Goal: Check status: Check status

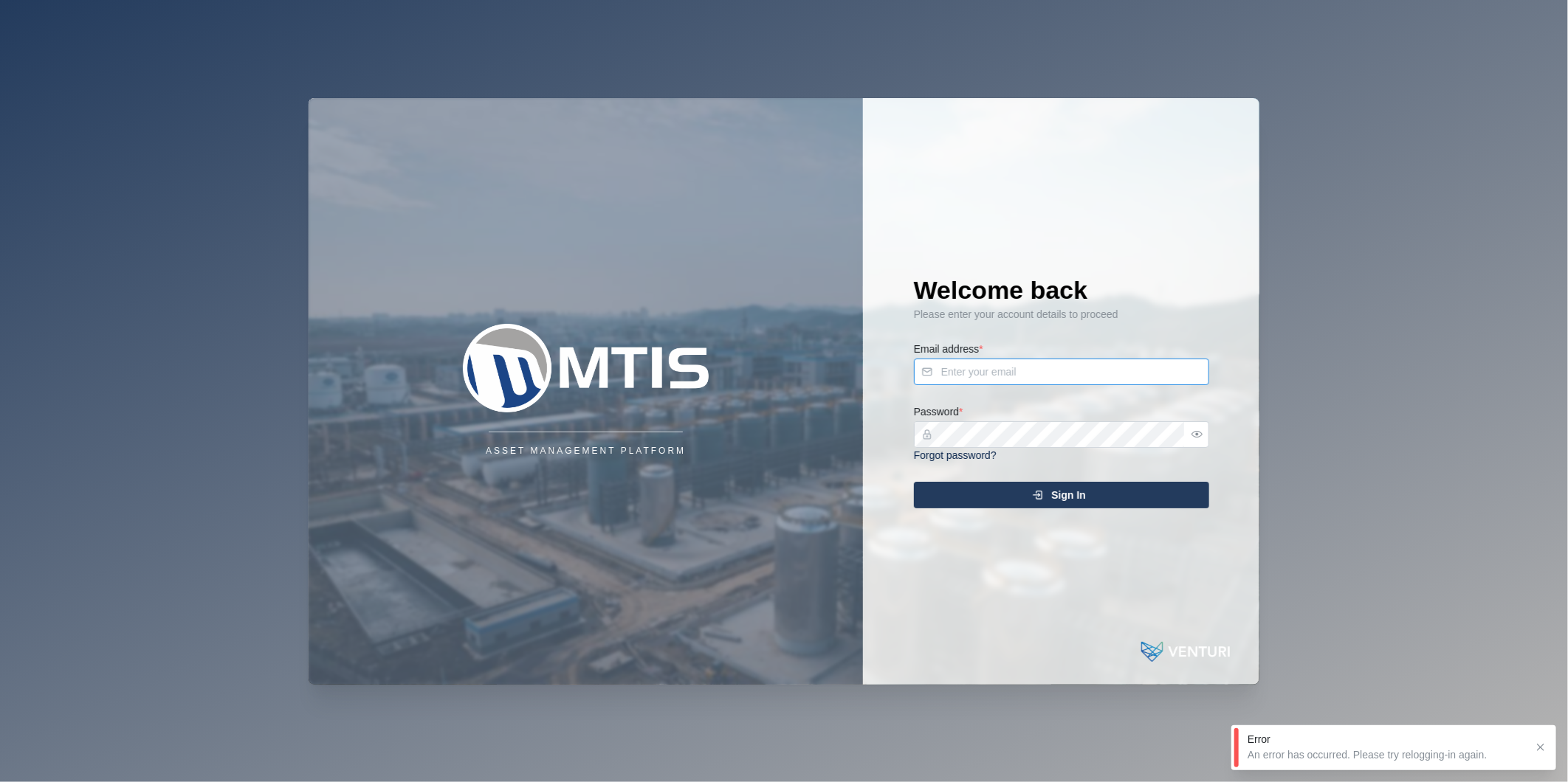
type input "[PERSON_NAME][EMAIL_ADDRESS][DOMAIN_NAME]"
click at [1135, 504] on div "Sign In" at bounding box center [1059, 494] width 272 height 25
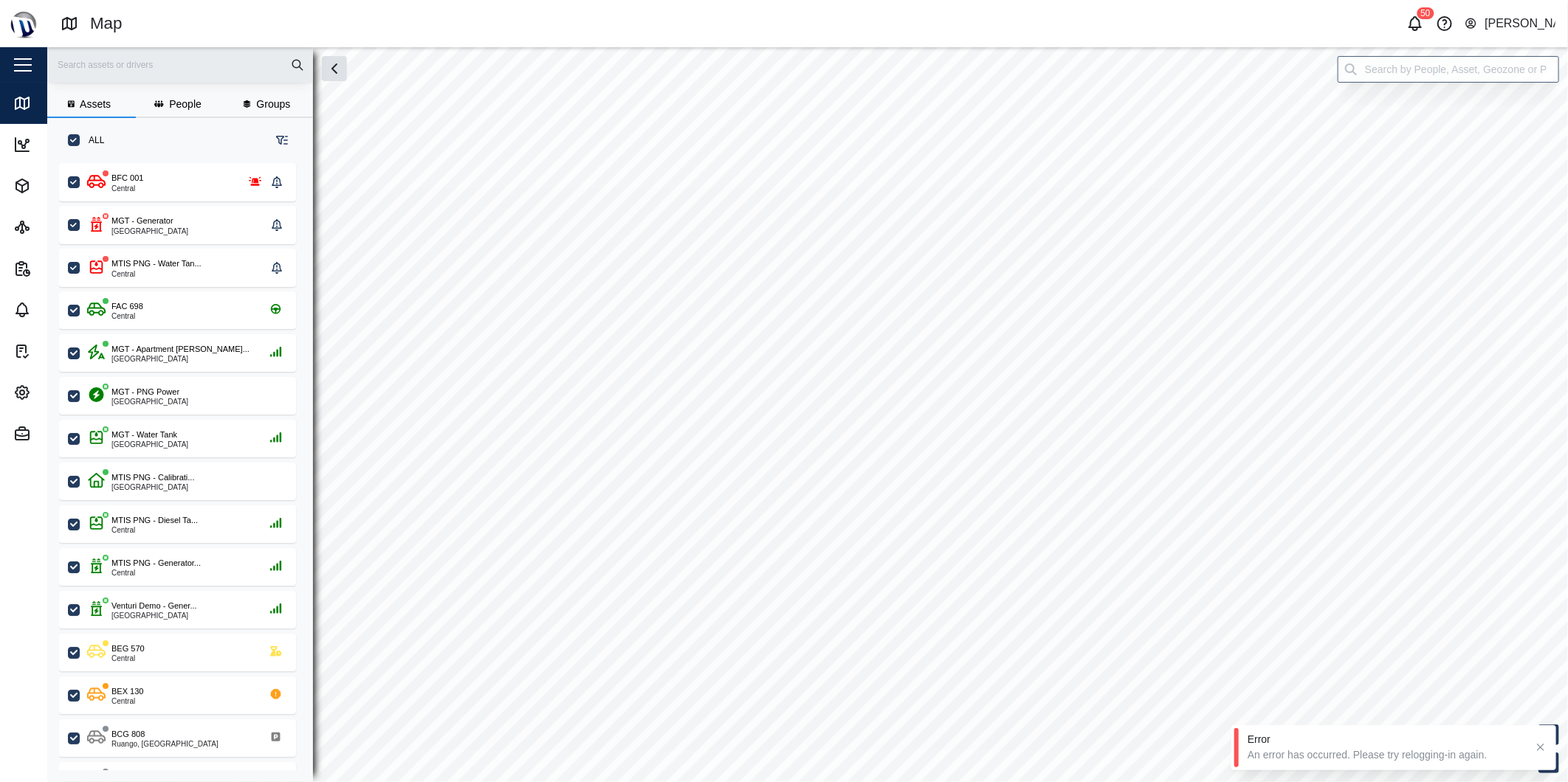
checkbox input "true"
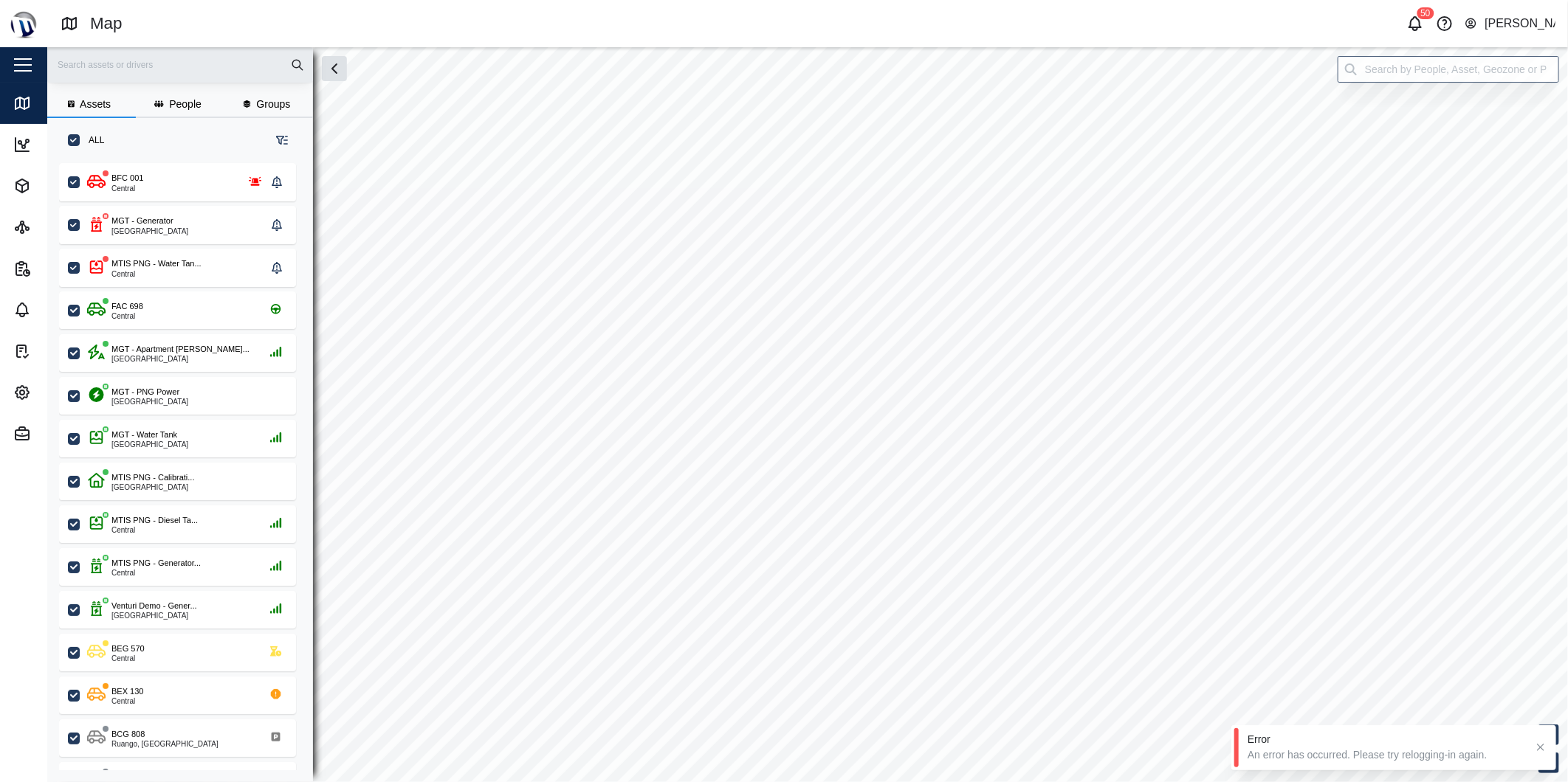
checkbox input "true"
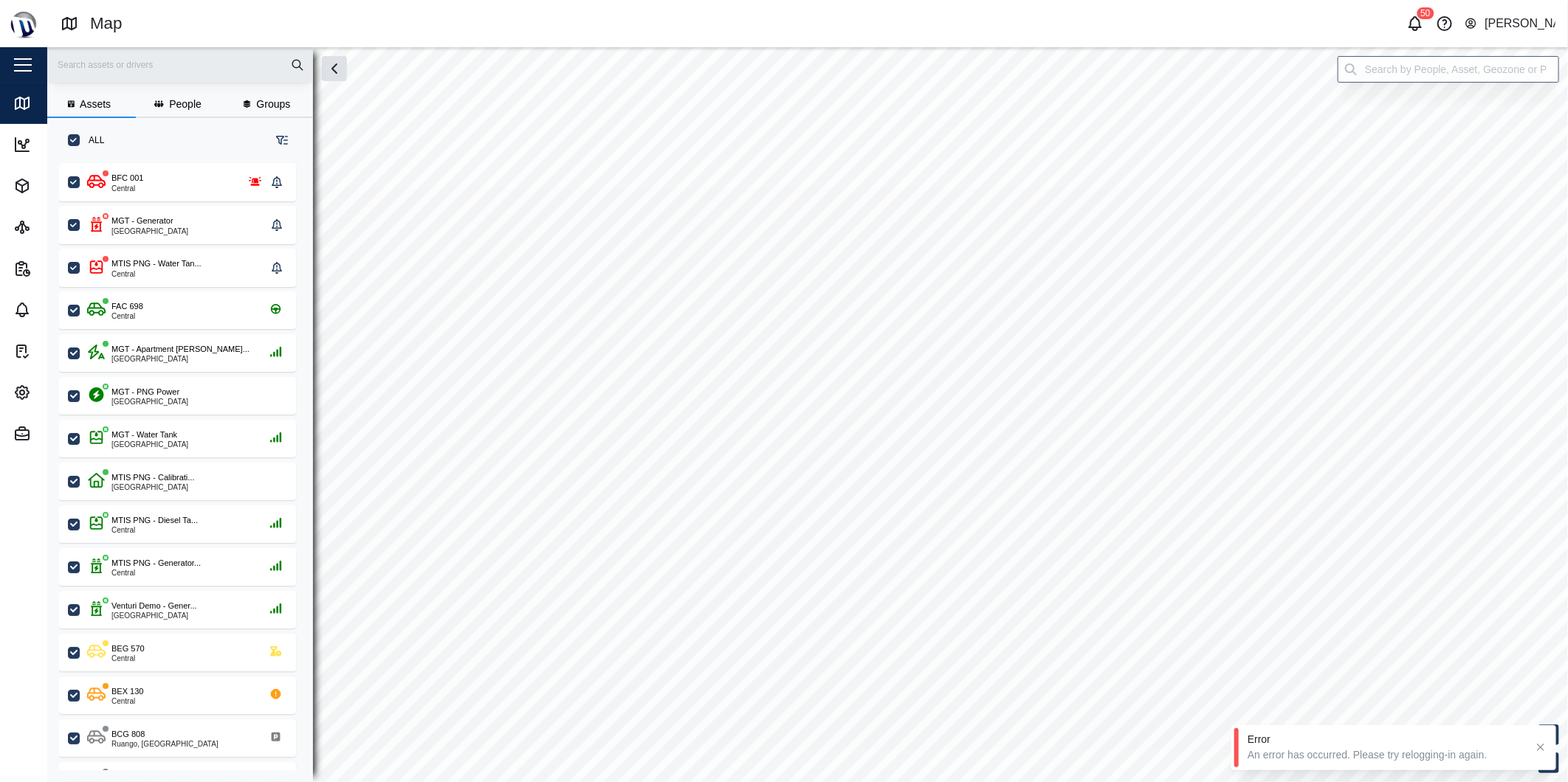
checkbox input "true"
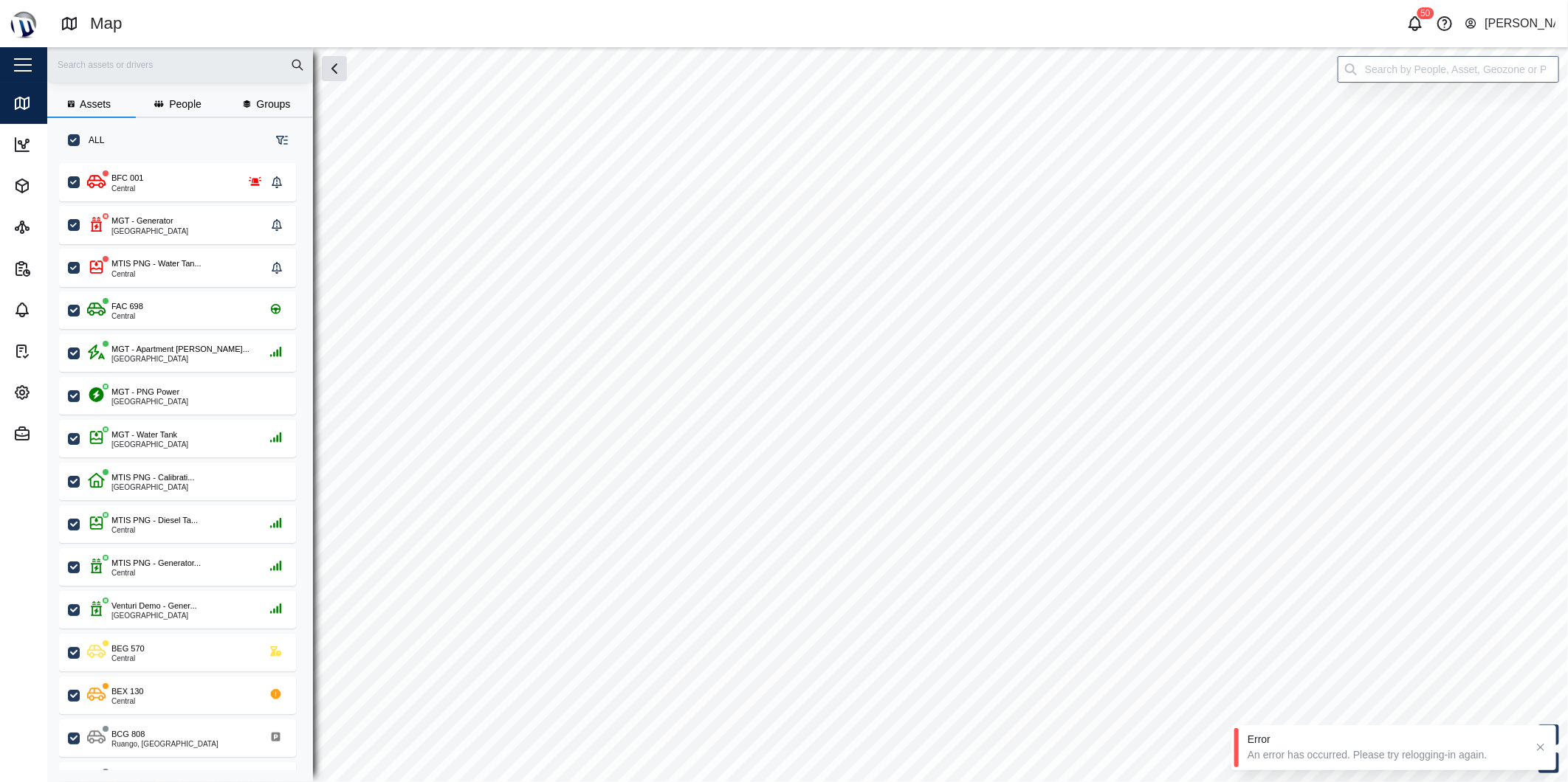
checkbox input "true"
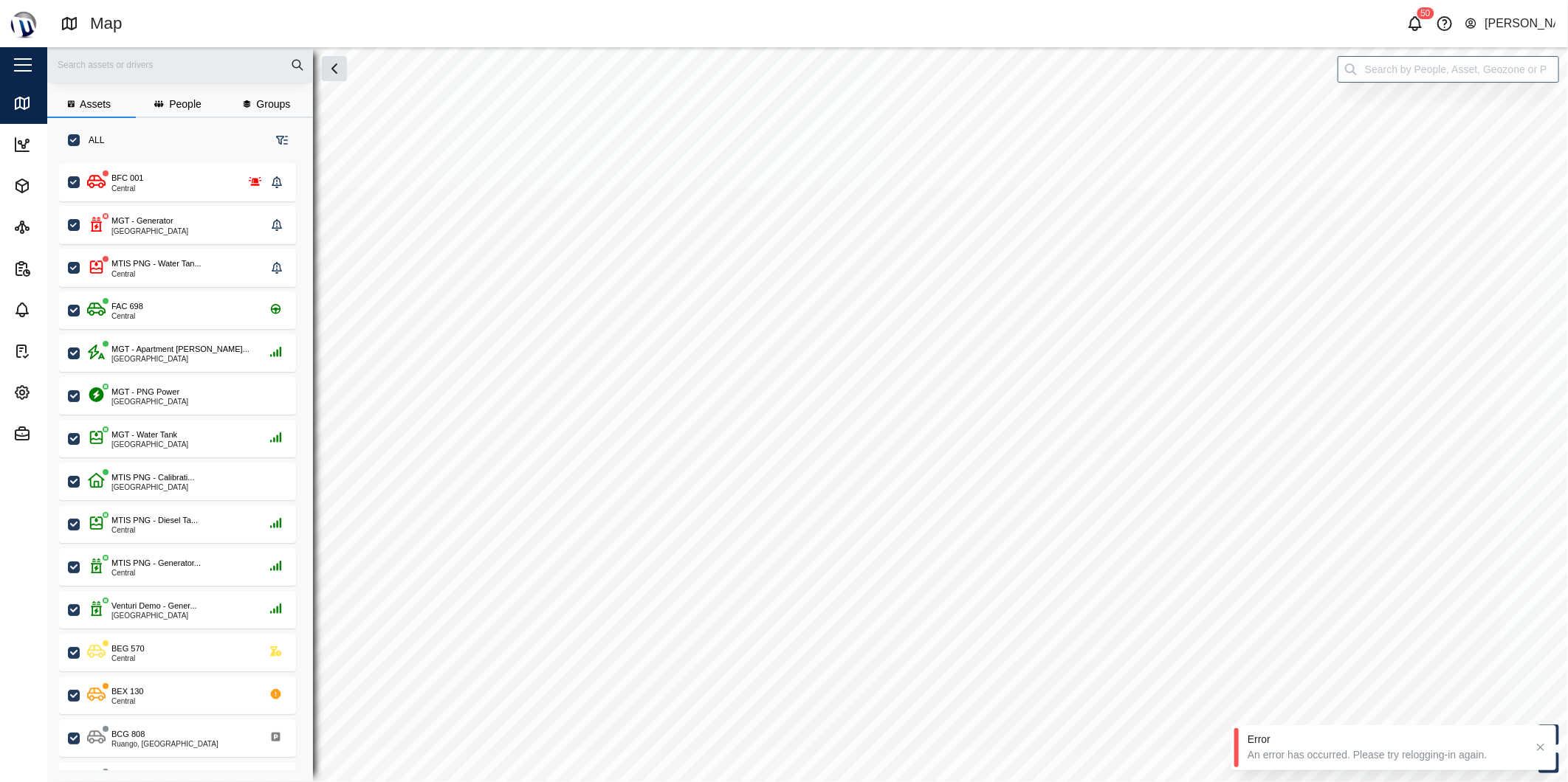
checkbox input "true"
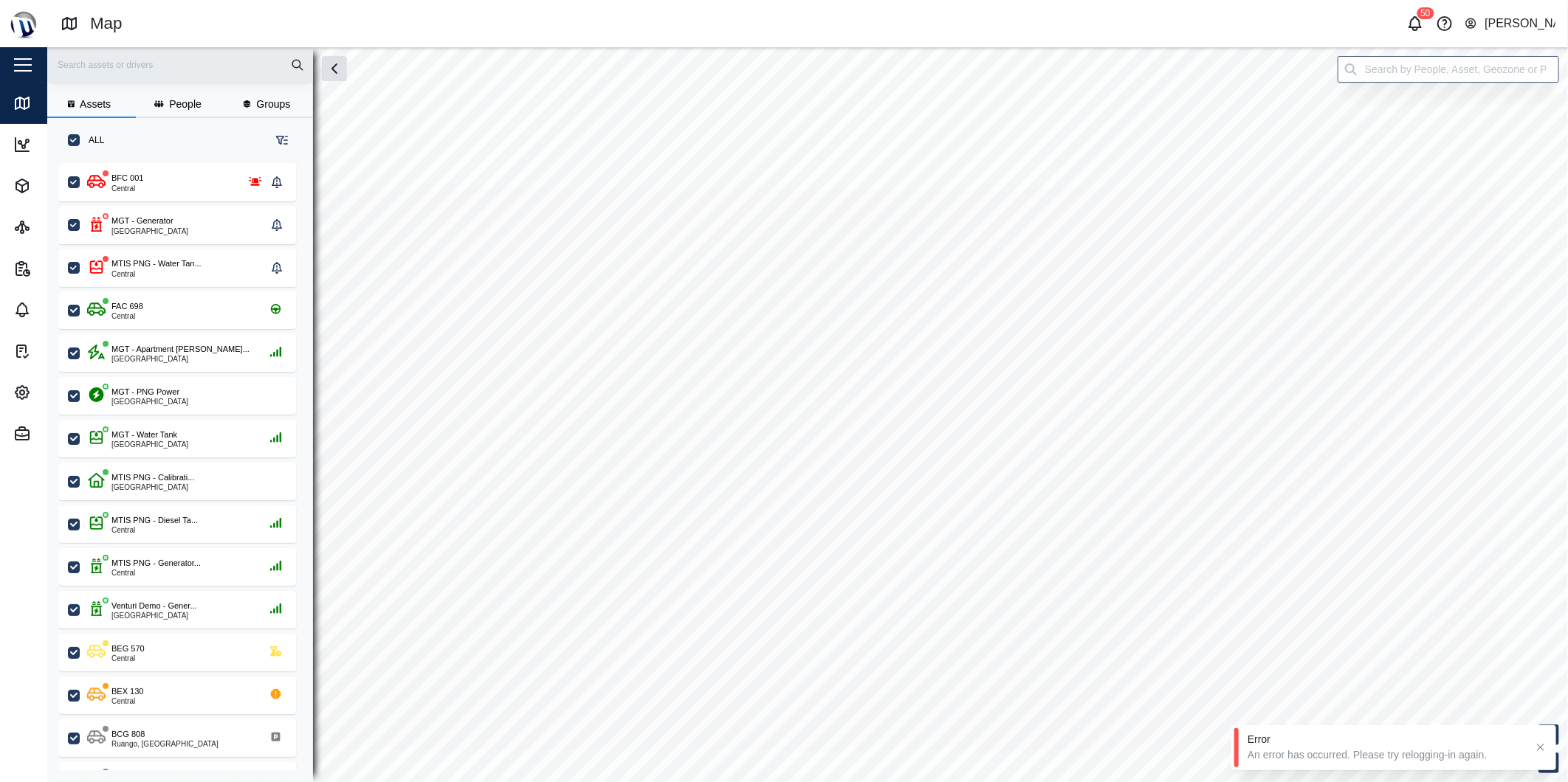
checkbox input "true"
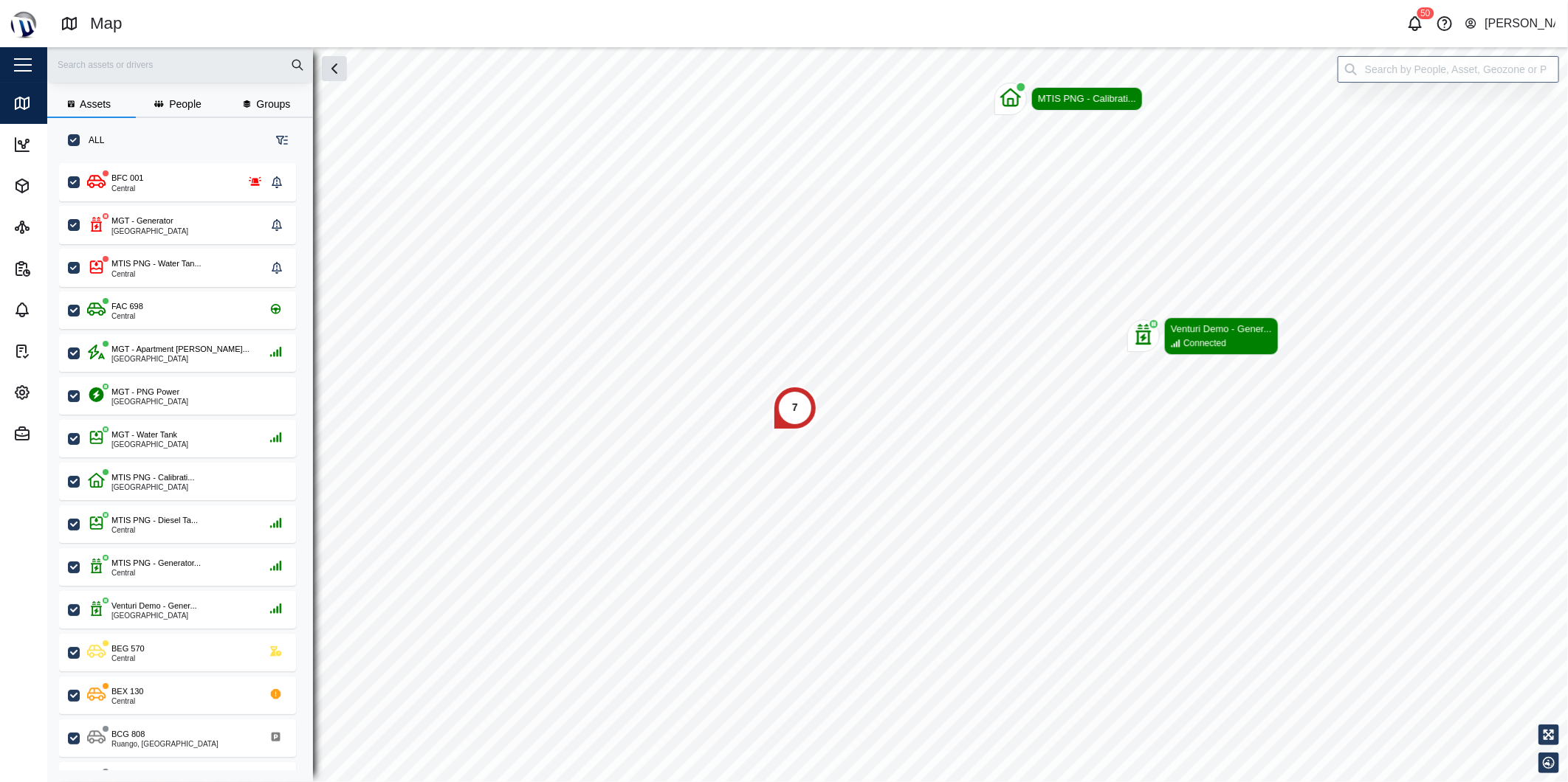
scroll to position [600, 230]
click at [1422, 75] on input "search" at bounding box center [1448, 69] width 221 height 26
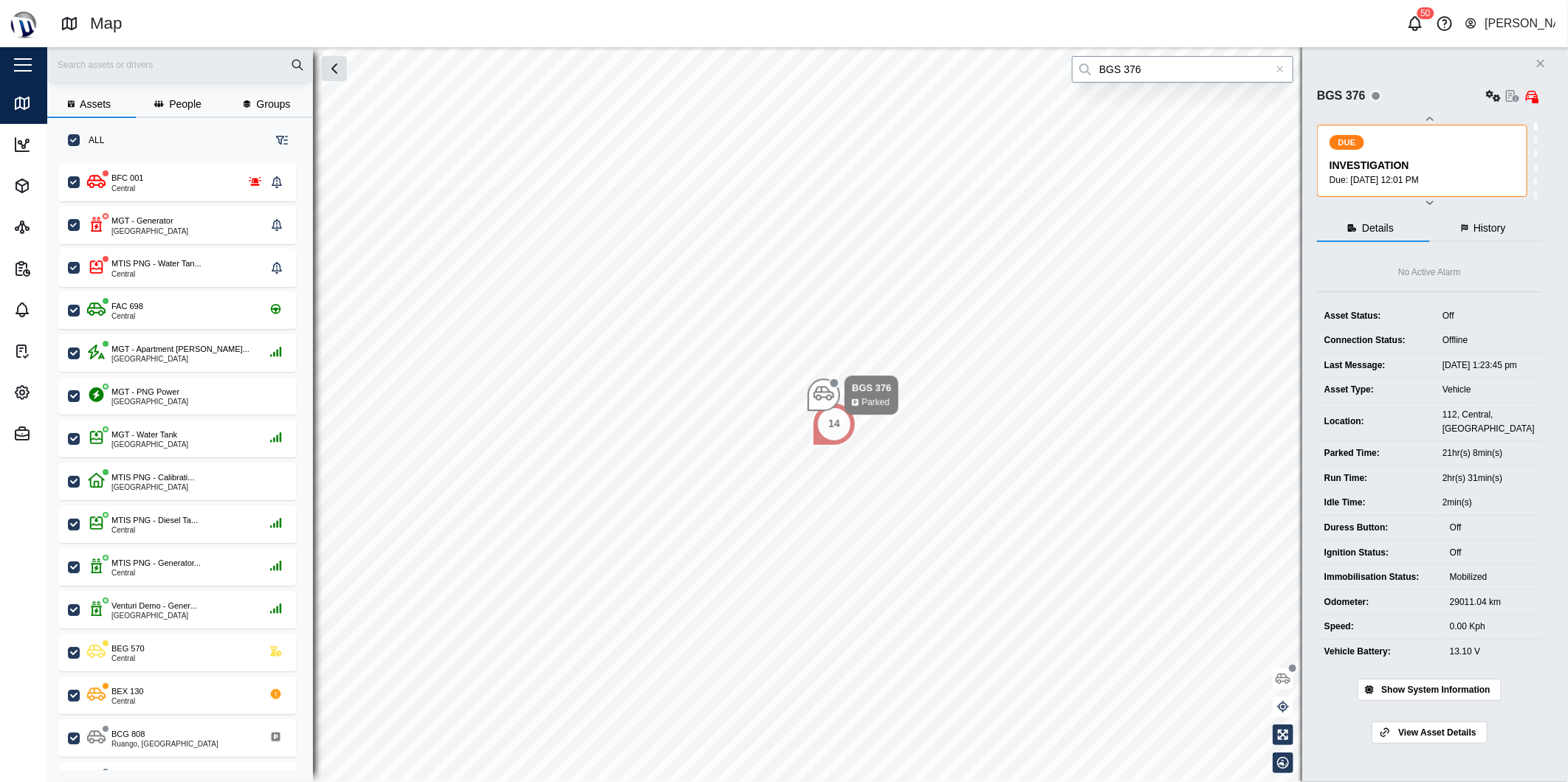
type input "BGS 376"
click at [1287, 63] on div at bounding box center [1279, 69] width 26 height 26
click at [1270, 64] on input "search" at bounding box center [1182, 69] width 221 height 26
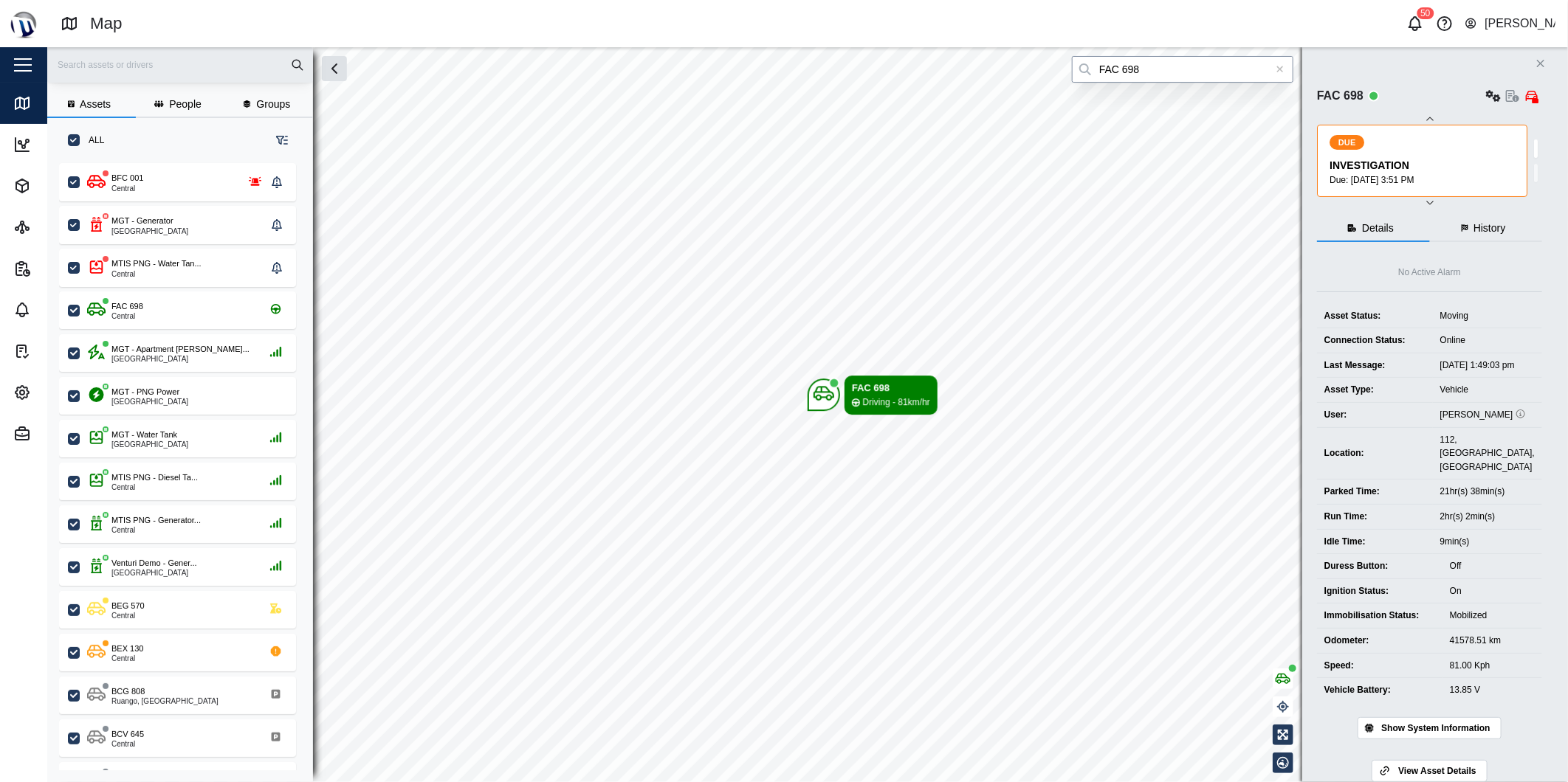
type input "FAC 698"
